Goal: Navigation & Orientation: Find specific page/section

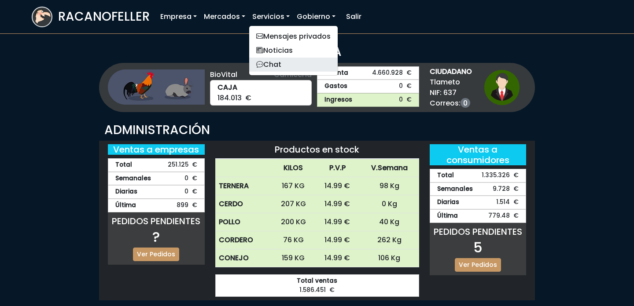
click at [276, 64] on link "Chat" at bounding box center [293, 65] width 88 height 14
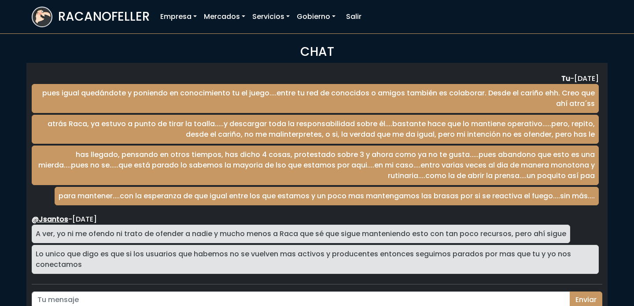
scroll to position [1457, 0]
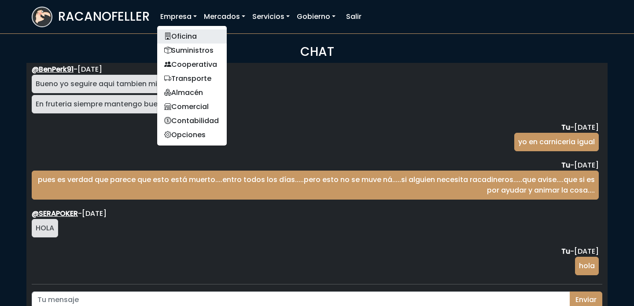
click at [177, 32] on link "Oficina" at bounding box center [192, 36] width 70 height 14
